Goal: Communication & Community: Answer question/provide support

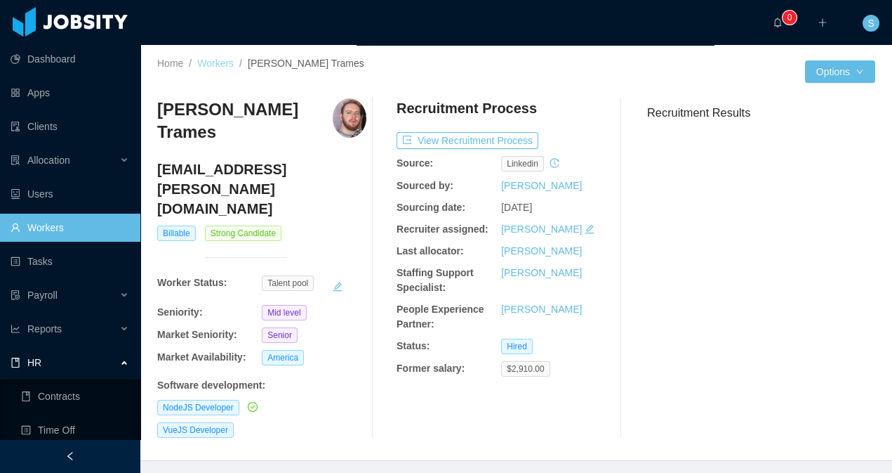
click at [220, 62] on link "Workers" at bounding box center [215, 63] width 37 height 11
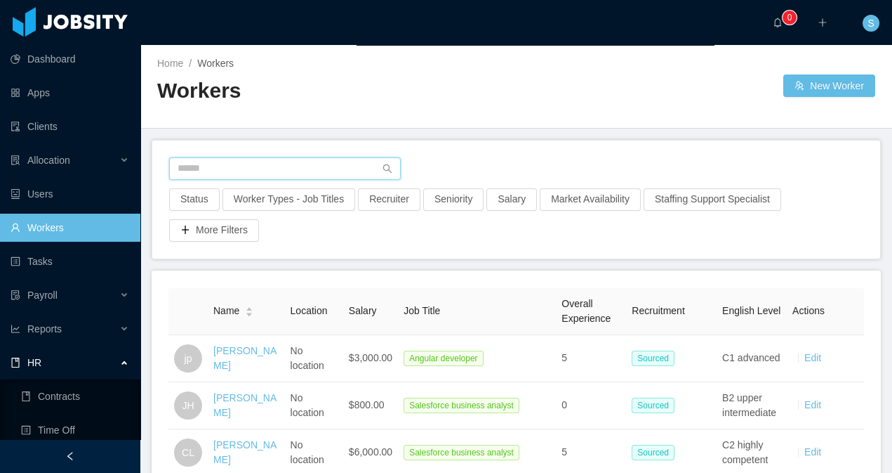
click at [335, 161] on input "text" at bounding box center [285, 168] width 232 height 22
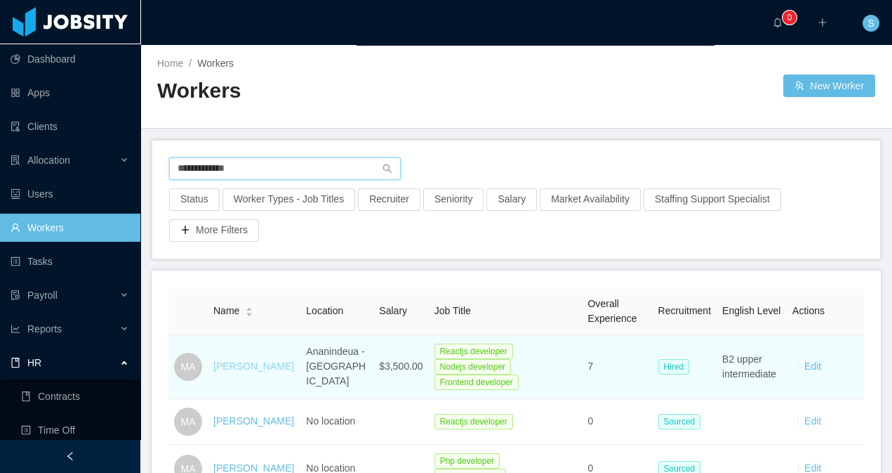
type input "**********"
click at [240, 371] on link "[PERSON_NAME]" at bounding box center [253, 365] width 81 height 11
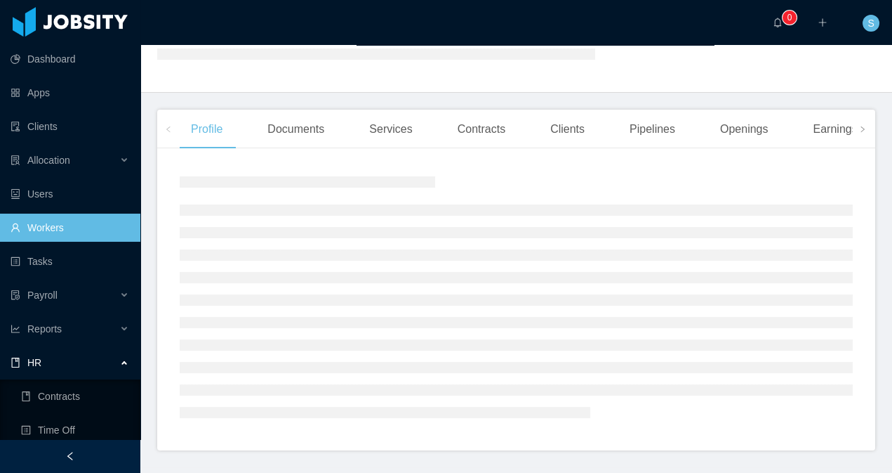
scroll to position [243, 0]
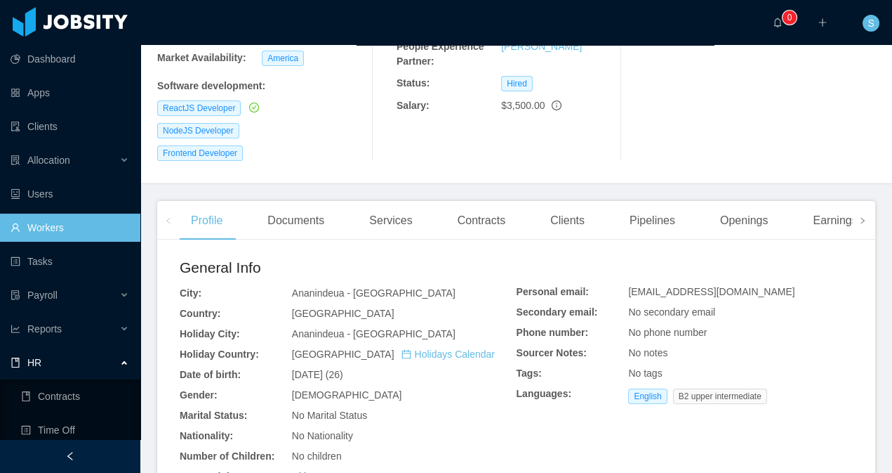
click at [859, 217] on icon "icon: right" at bounding box center [862, 220] width 7 height 7
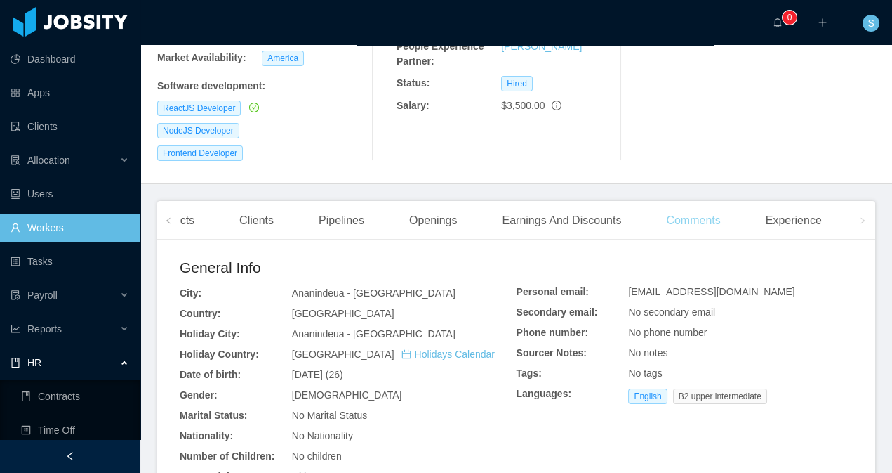
click at [700, 201] on div "Comments" at bounding box center [693, 220] width 77 height 39
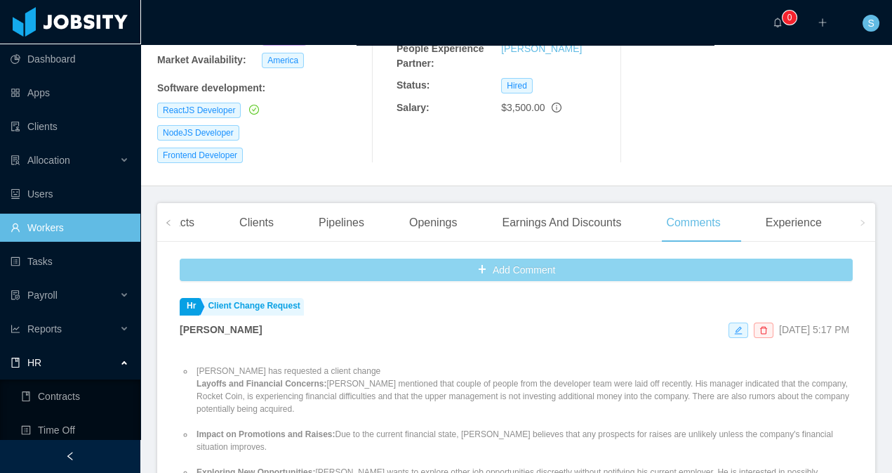
scroll to position [241, 0]
click at [542, 258] on button "Add Comment" at bounding box center [516, 269] width 673 height 22
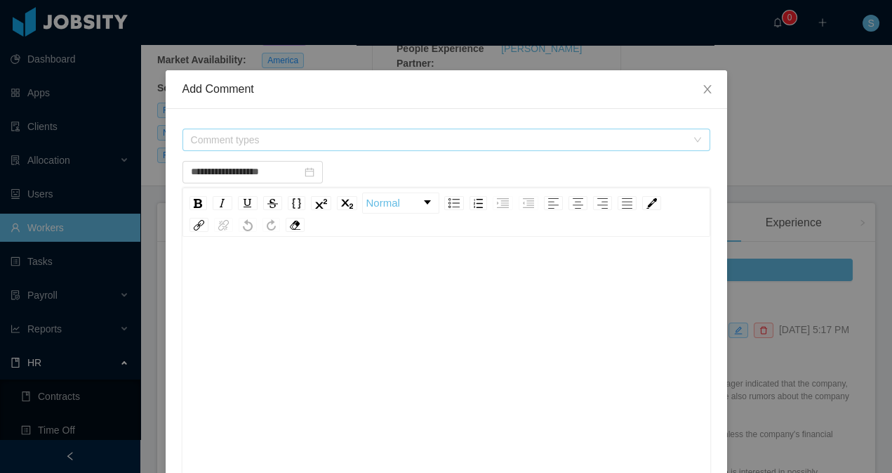
click at [280, 140] on span "Comment types" at bounding box center [439, 140] width 496 height 14
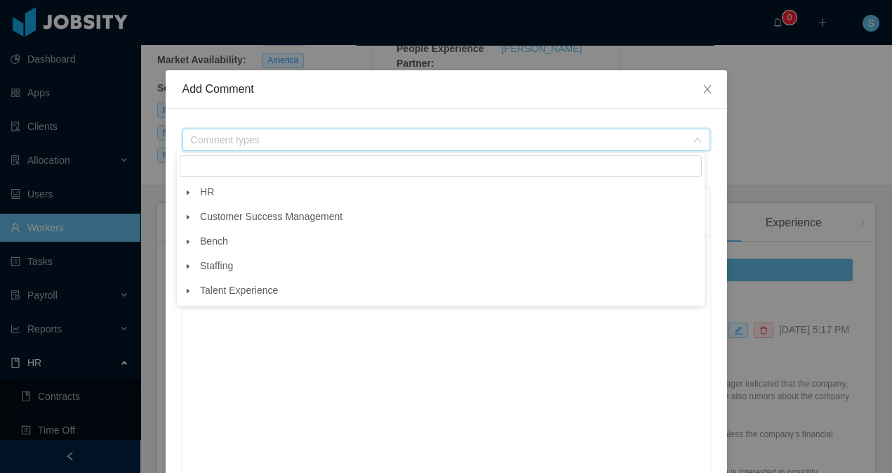
click at [192, 197] on span at bounding box center [188, 192] width 17 height 17
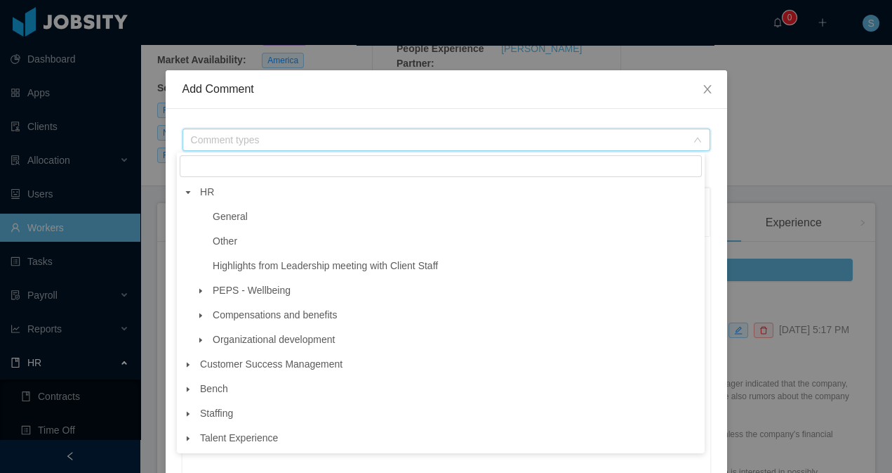
click at [198, 285] on span at bounding box center [200, 290] width 17 height 17
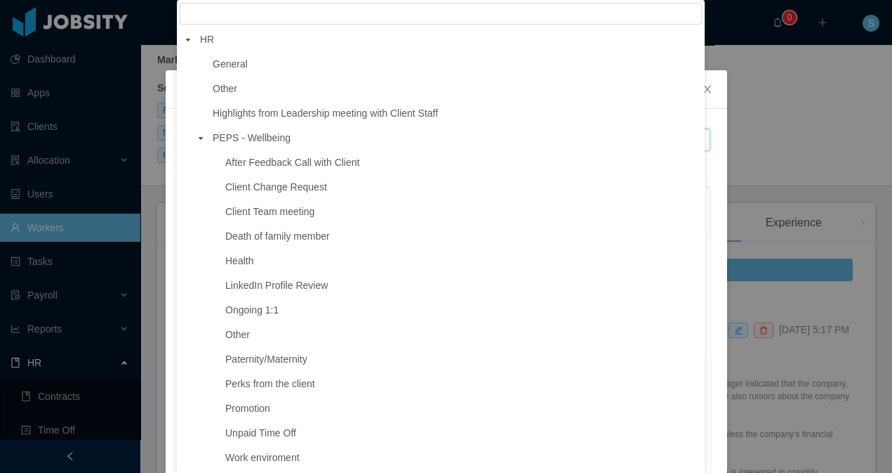
click at [286, 194] on span "Client Change Request" at bounding box center [462, 187] width 480 height 19
type input "**********"
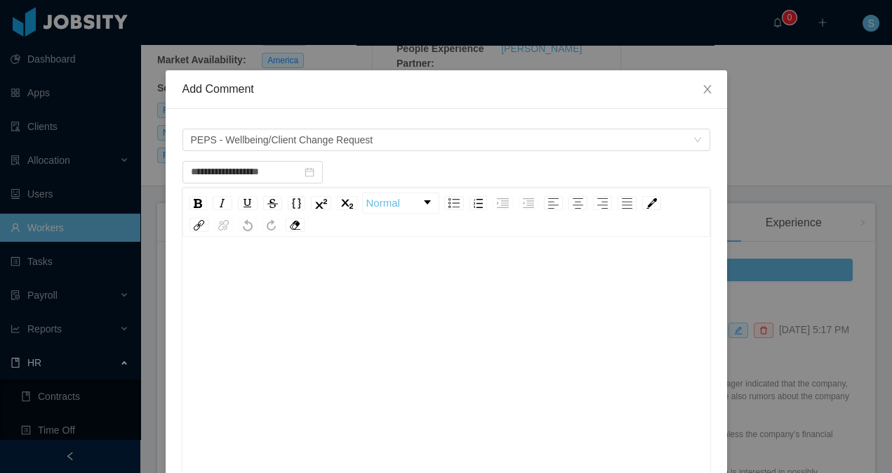
drag, startPoint x: 318, startPoint y: 294, endPoint x: 351, endPoint y: 298, distance: 33.3
click at [318, 294] on div "rdw-editor" at bounding box center [447, 384] width 506 height 246
click at [395, 291] on div "rdw-editor" at bounding box center [447, 384] width 506 height 246
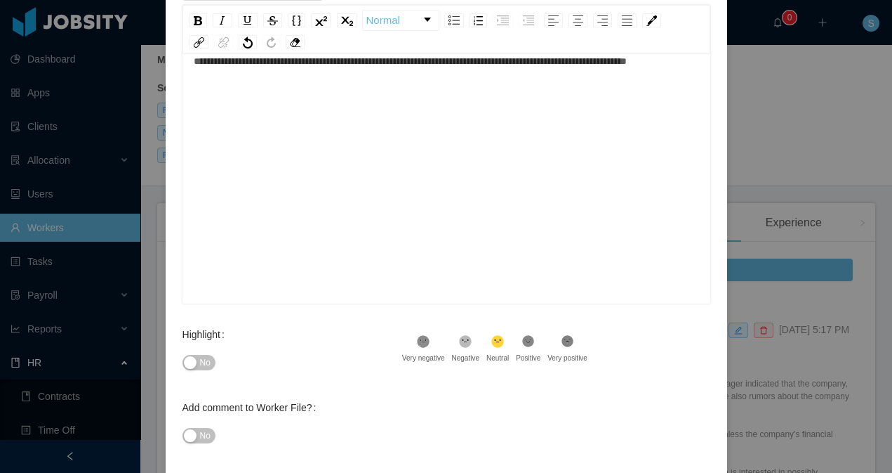
scroll to position [246, 0]
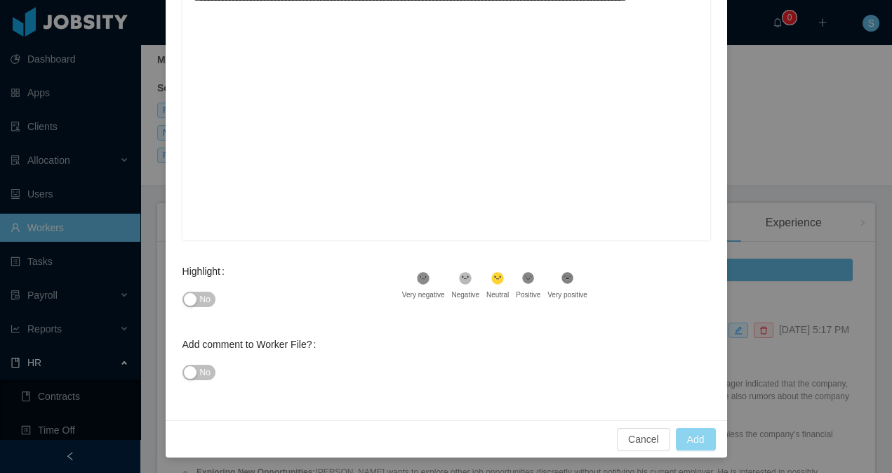
type input "**********"
click at [686, 434] on button "Add" at bounding box center [696, 439] width 40 height 22
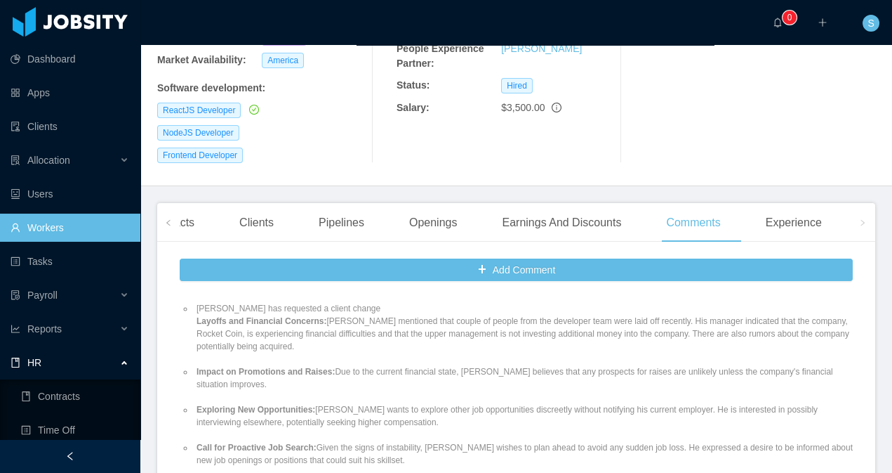
scroll to position [0, 0]
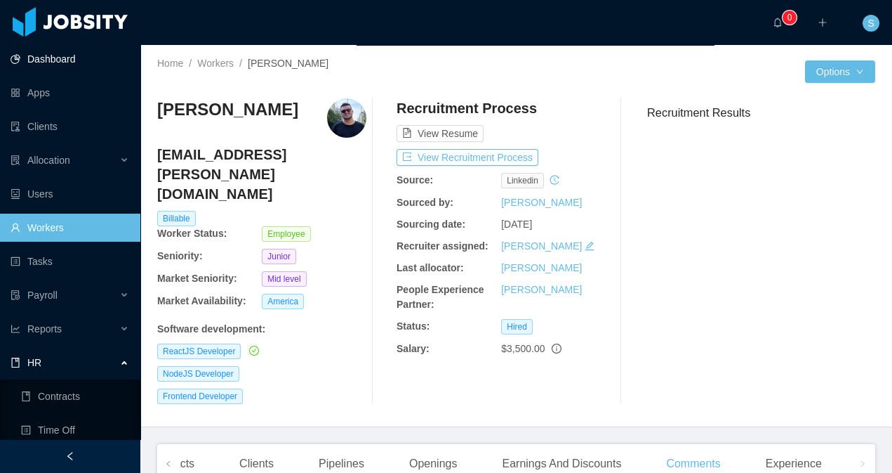
click at [61, 65] on link "Dashboard" at bounding box center [70, 59] width 119 height 28
